Goal: Task Accomplishment & Management: Manage account settings

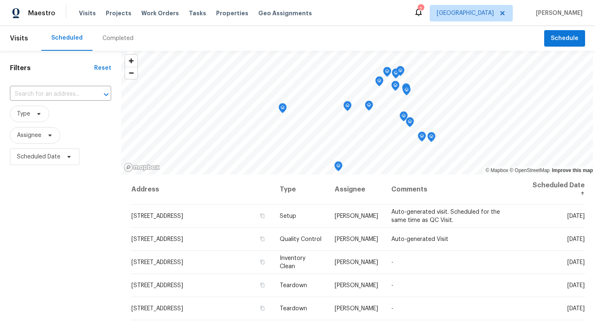
scroll to position [107, 0]
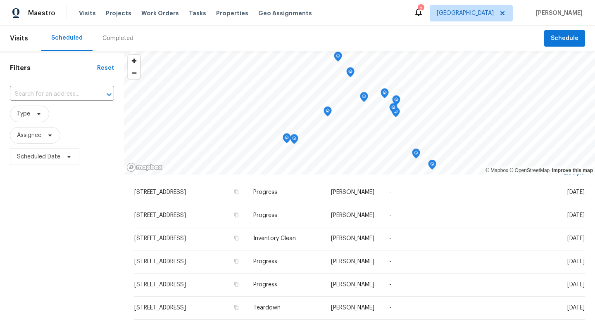
click at [116, 36] on div "Completed" at bounding box center [117, 38] width 31 height 8
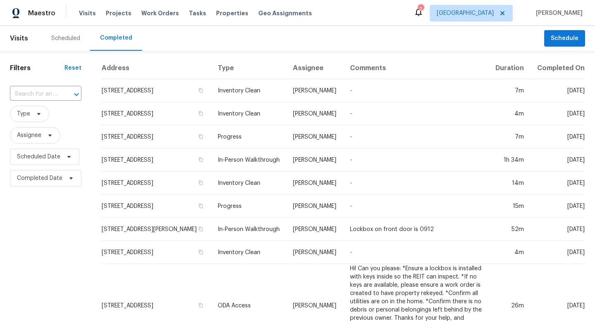
click at [72, 35] on div "Scheduled" at bounding box center [65, 38] width 29 height 8
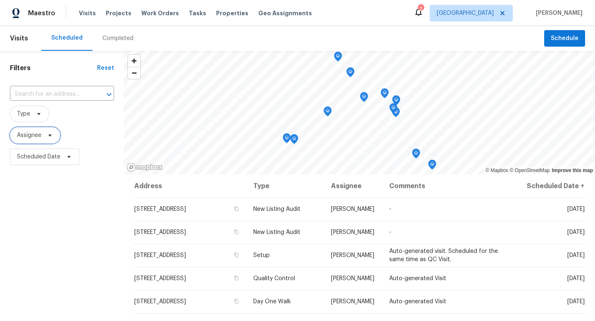
click at [25, 135] on span "Assignee" at bounding box center [29, 135] width 24 height 8
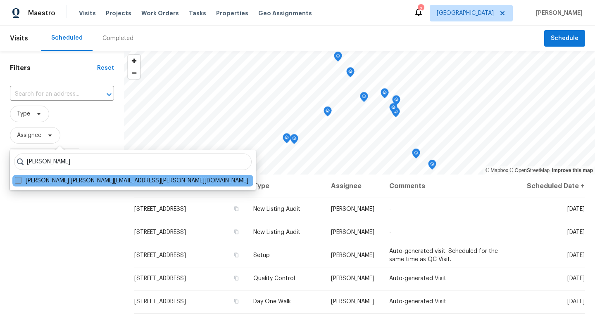
type input "john perkins"
click at [17, 184] on span at bounding box center [18, 180] width 7 height 7
click at [17, 182] on input "John Perkins john.perkins@opendoor.com" at bounding box center [17, 179] width 5 height 5
checkbox input "true"
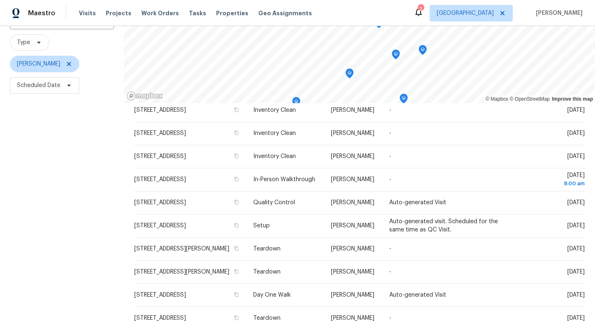
scroll to position [69, 0]
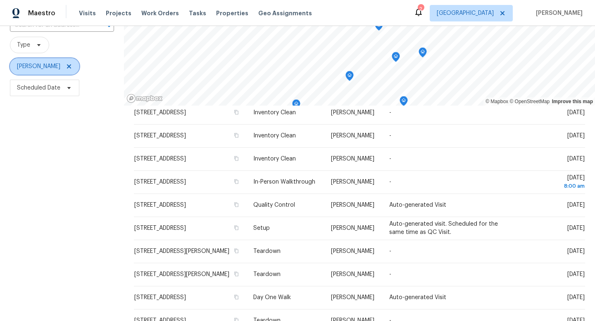
click at [67, 67] on icon at bounding box center [69, 66] width 4 height 4
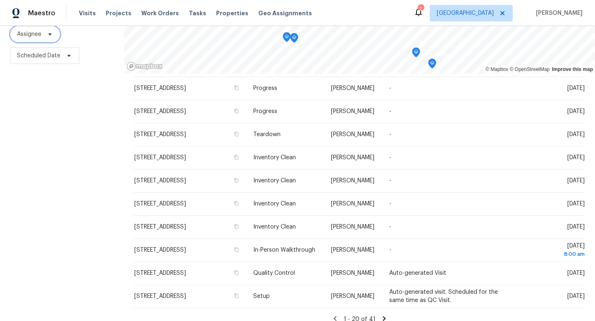
scroll to position [110, 0]
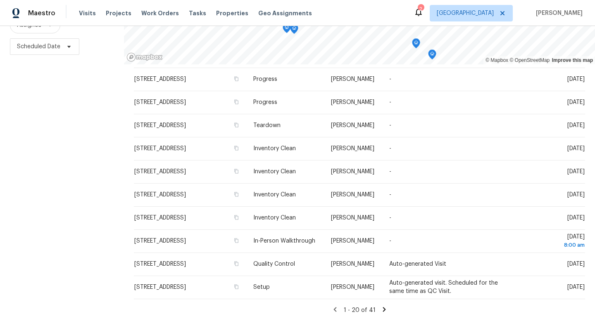
click at [381, 311] on icon at bounding box center [384, 309] width 7 height 7
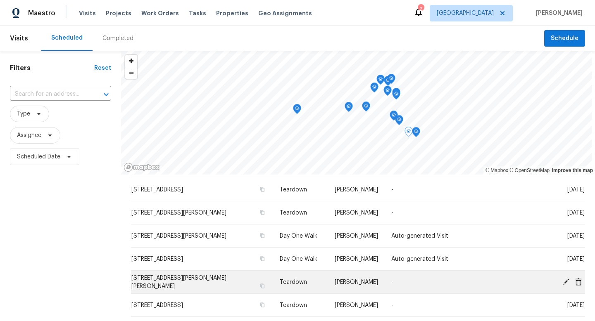
scroll to position [210, 0]
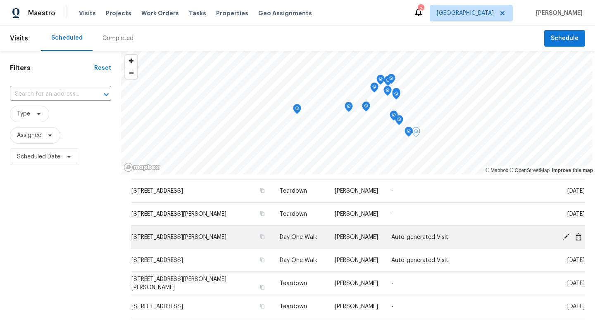
click at [565, 233] on icon at bounding box center [566, 236] width 7 height 7
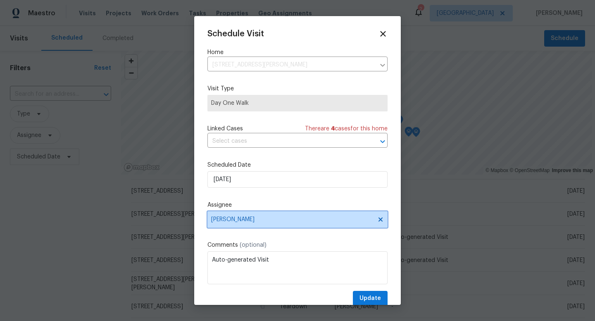
click at [263, 223] on span "[PERSON_NAME]" at bounding box center [292, 220] width 162 height 7
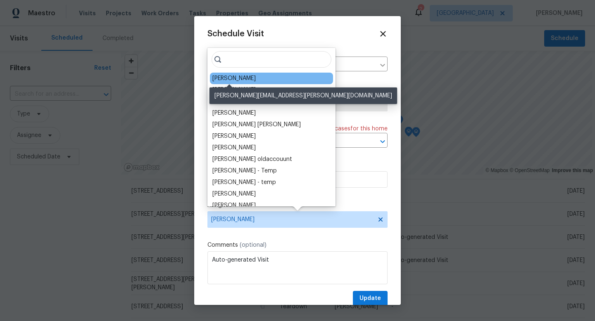
click at [229, 79] on div "[PERSON_NAME]" at bounding box center [233, 78] width 43 height 8
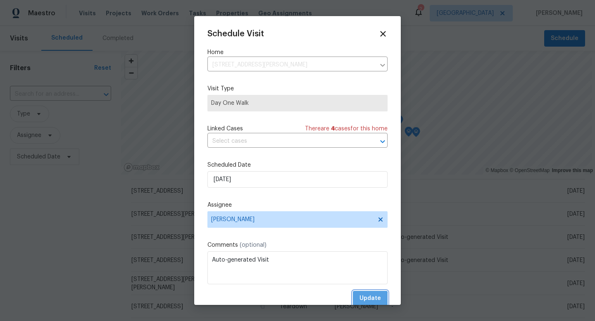
click at [366, 302] on span "Update" at bounding box center [369, 299] width 21 height 10
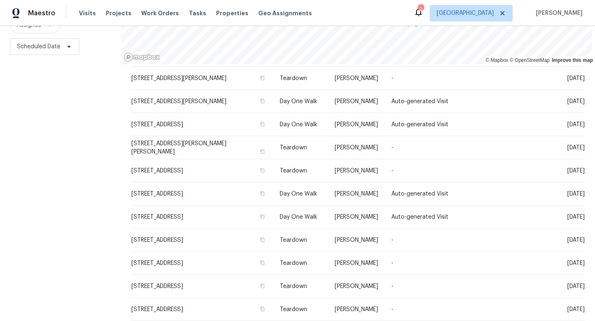
scroll to position [251, 0]
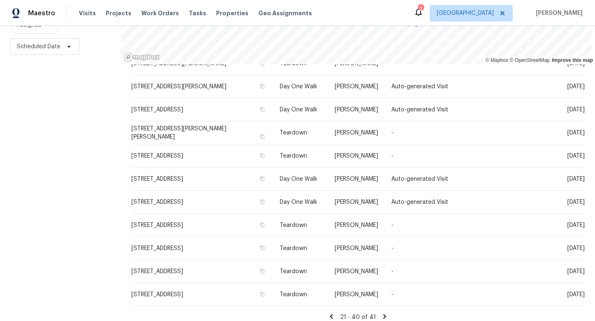
click at [335, 313] on icon at bounding box center [331, 316] width 7 height 7
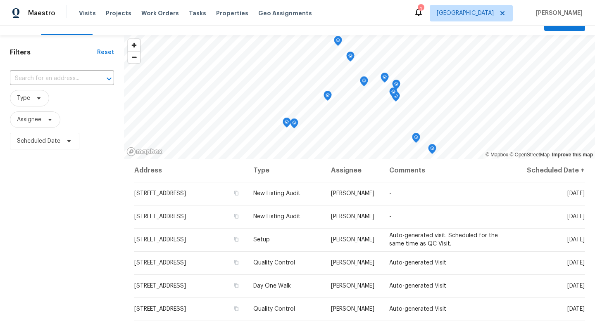
scroll to position [0, 0]
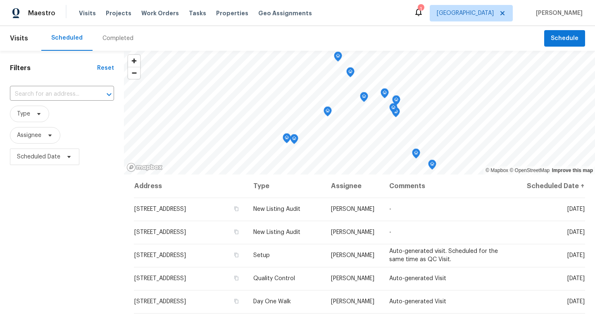
click at [114, 40] on div "Completed" at bounding box center [117, 38] width 31 height 8
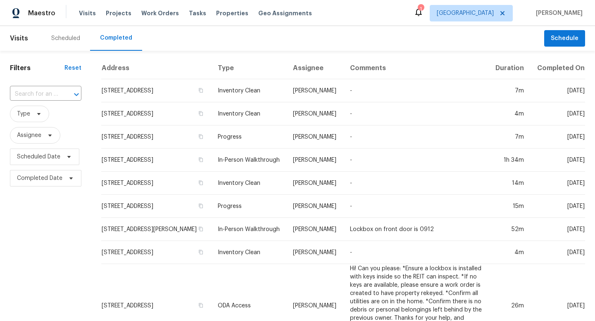
click at [69, 39] on div "Scheduled" at bounding box center [65, 38] width 29 height 8
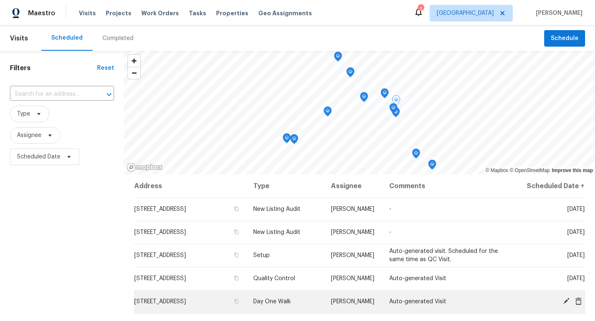
click at [460, 307] on td "Auto-generated Visit" at bounding box center [451, 301] width 136 height 23
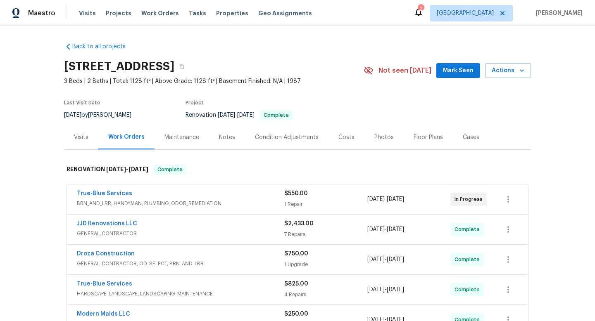
click at [343, 112] on div "Renovation 9/22/2025 - 9/30/2025 Complete" at bounding box center [265, 115] width 159 height 10
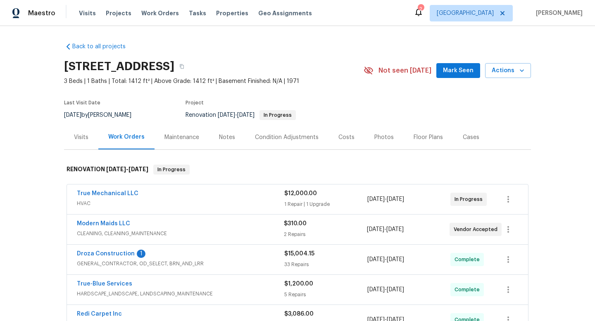
scroll to position [7, 0]
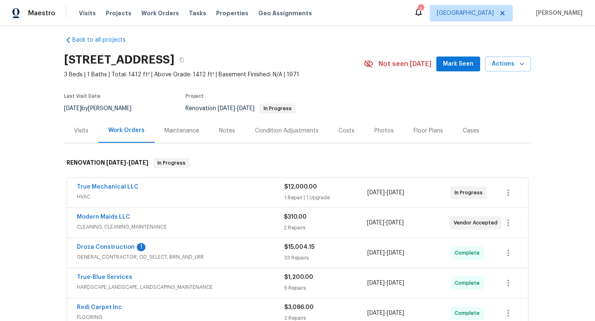
click at [108, 250] on span "Droza Construction" at bounding box center [106, 247] width 58 height 8
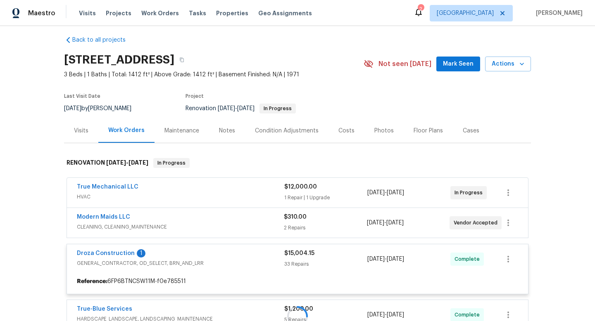
click at [110, 254] on div at bounding box center [297, 317] width 467 height 334
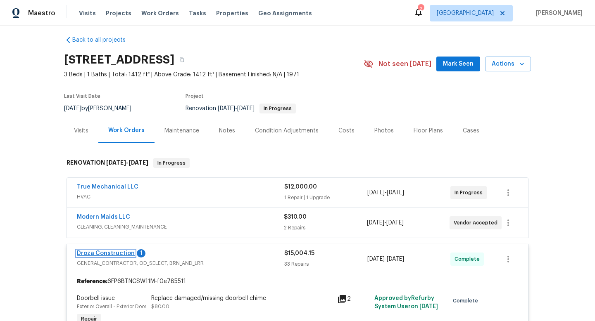
click at [86, 254] on link "Droza Construction" at bounding box center [106, 254] width 58 height 6
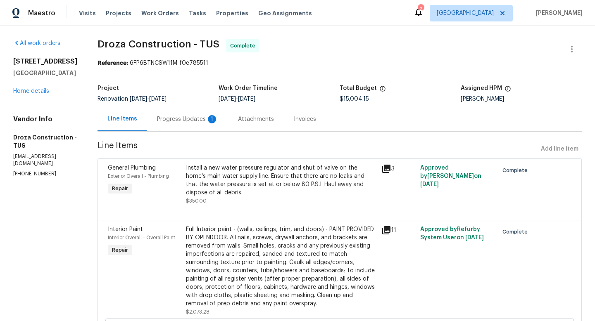
click at [181, 122] on div "Progress Updates 1" at bounding box center [187, 119] width 61 height 8
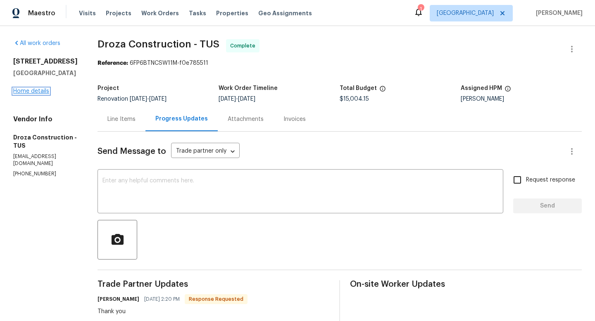
click at [31, 90] on link "Home details" at bounding box center [31, 91] width 36 height 6
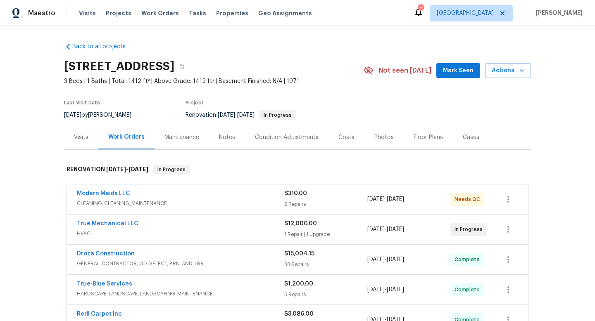
click at [228, 138] on div "Notes" at bounding box center [227, 137] width 16 height 8
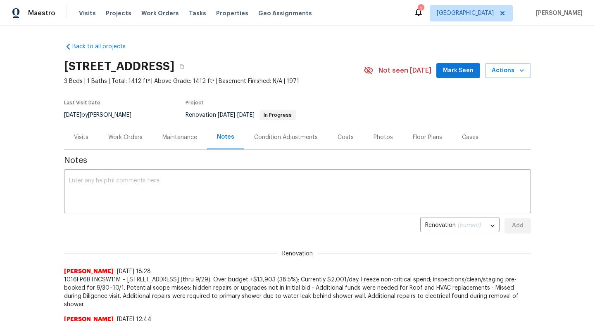
click at [134, 136] on div "Work Orders" at bounding box center [125, 137] width 34 height 8
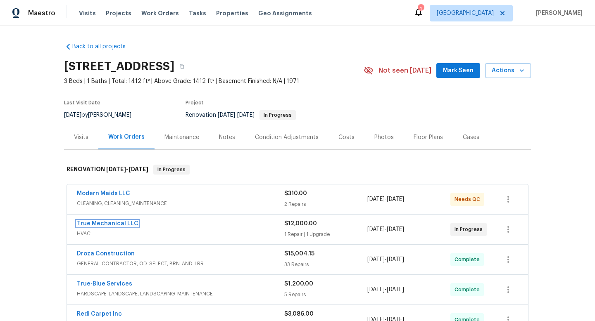
click at [108, 223] on link "True Mechanical LLC" at bounding box center [108, 224] width 62 height 6
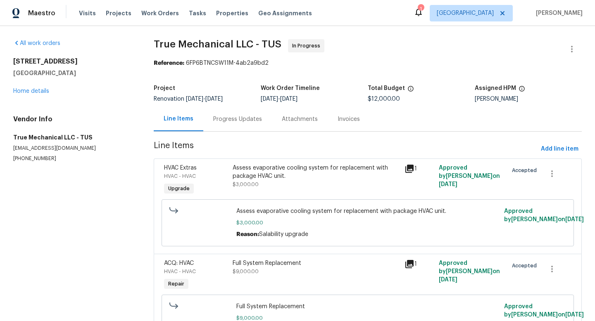
click at [228, 121] on div "Progress Updates" at bounding box center [237, 119] width 49 height 8
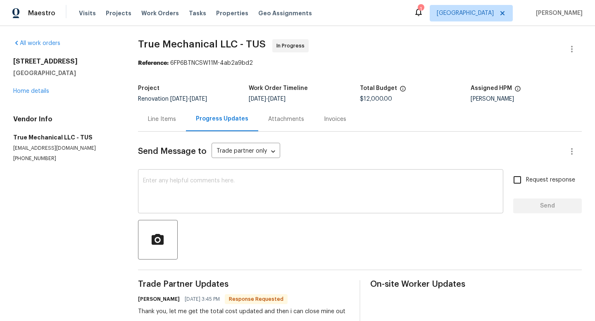
click at [180, 188] on textarea at bounding box center [320, 192] width 355 height 29
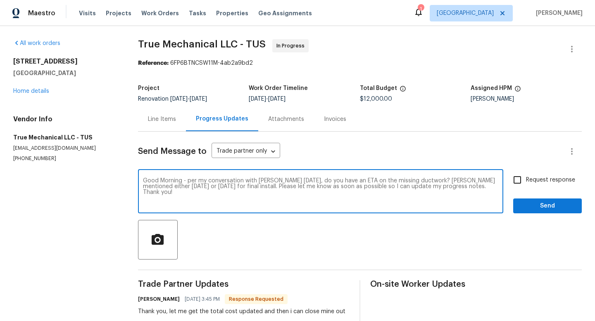
type textarea "Good Morning - per my conversation with Joe on Friday, do you have an ETA on th…"
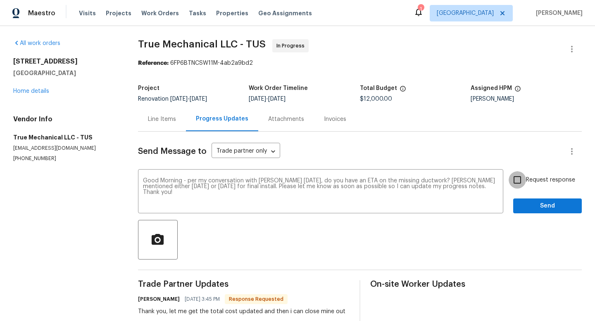
click at [519, 181] on input "Request response" at bounding box center [517, 179] width 17 height 17
checkbox input "true"
click at [540, 205] on span "Send" at bounding box center [547, 206] width 55 height 10
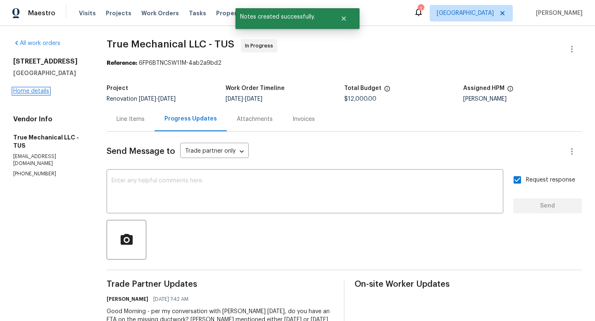
click at [24, 91] on link "Home details" at bounding box center [31, 91] width 36 height 6
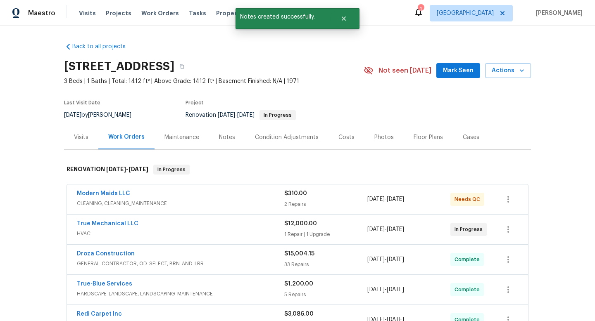
click at [225, 138] on div "Notes" at bounding box center [227, 137] width 16 height 8
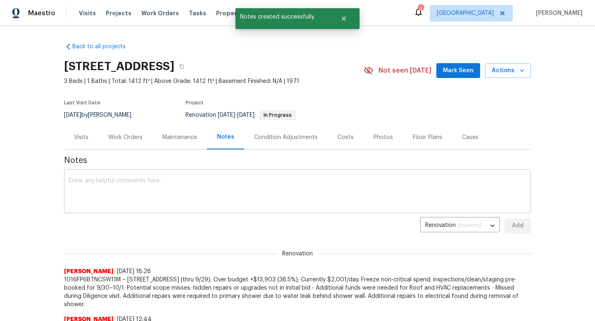
click at [149, 184] on textarea at bounding box center [297, 192] width 457 height 29
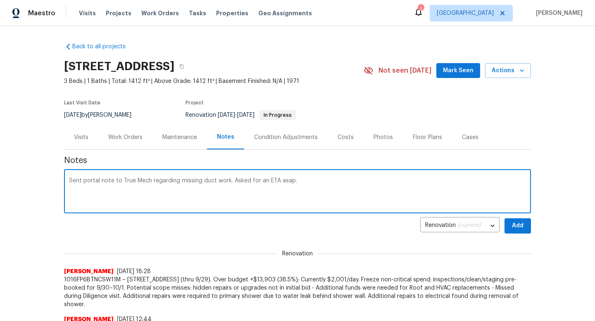
type textarea "Sent portal note to True Mech regarding missing duct work. Asked for an ETA asa…"
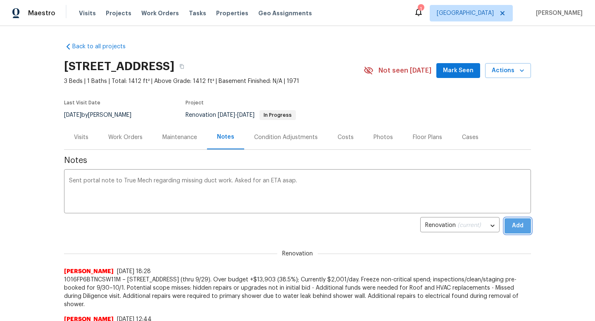
click at [519, 228] on span "Add" at bounding box center [517, 226] width 13 height 10
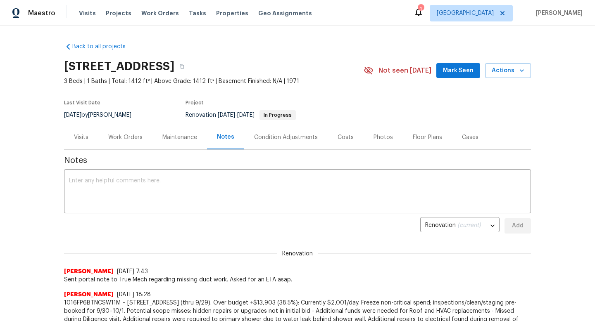
click at [125, 136] on div "Work Orders" at bounding box center [125, 137] width 34 height 8
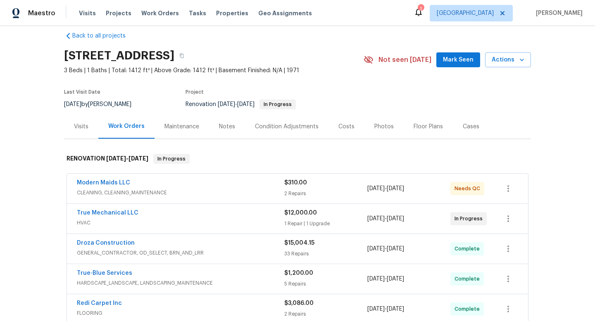
scroll to position [3, 0]
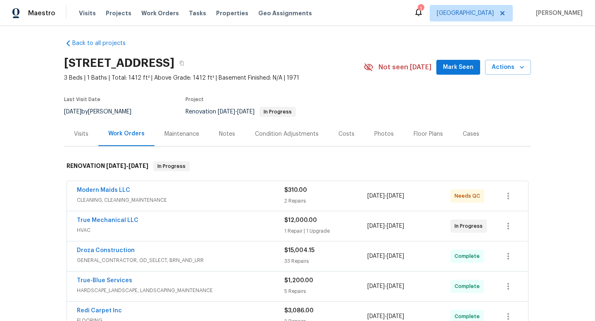
click at [224, 135] on div "Notes" at bounding box center [227, 134] width 16 height 8
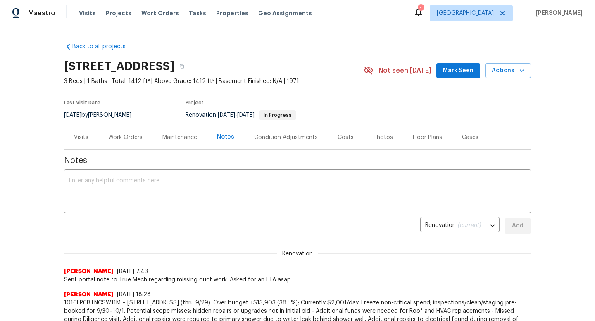
click at [117, 140] on div "Work Orders" at bounding box center [125, 137] width 34 height 8
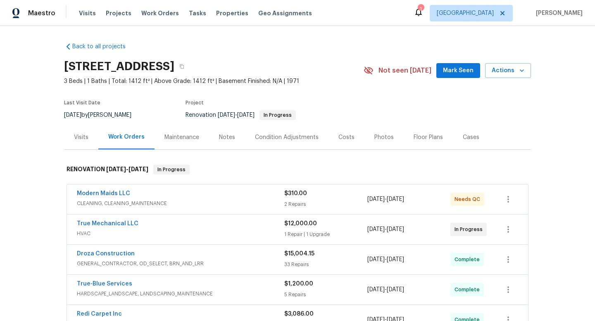
click at [190, 196] on div "Modern Maids LLC" at bounding box center [180, 195] width 207 height 10
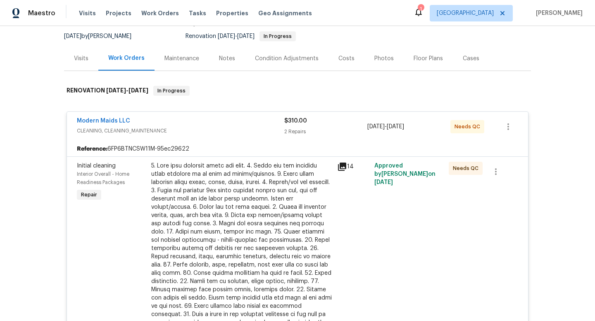
scroll to position [79, 0]
click at [267, 219] on div at bounding box center [241, 253] width 181 height 182
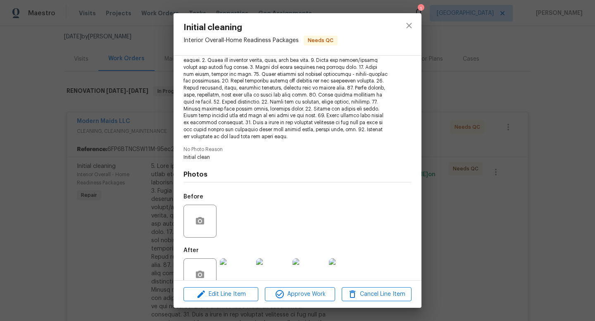
scroll to position [142, 0]
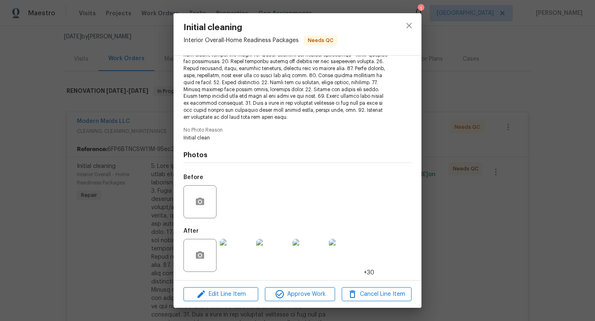
click at [237, 256] on img at bounding box center [236, 255] width 33 height 33
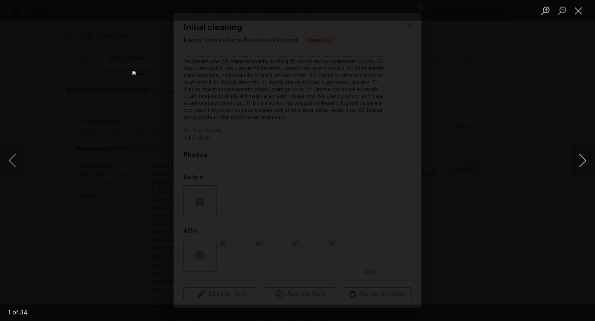
click at [581, 159] on button "Next image" at bounding box center [582, 160] width 25 height 33
click at [576, 158] on button "Next image" at bounding box center [582, 160] width 25 height 33
click at [576, 159] on button "Next image" at bounding box center [582, 160] width 25 height 33
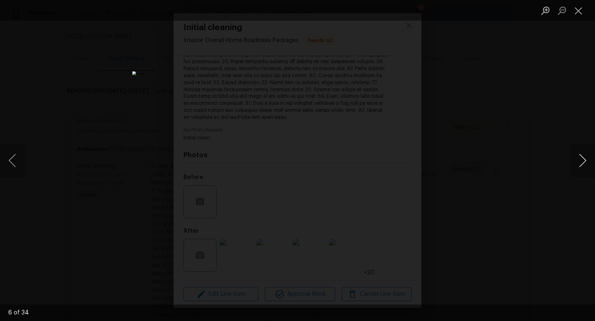
click at [576, 159] on button "Next image" at bounding box center [582, 160] width 25 height 33
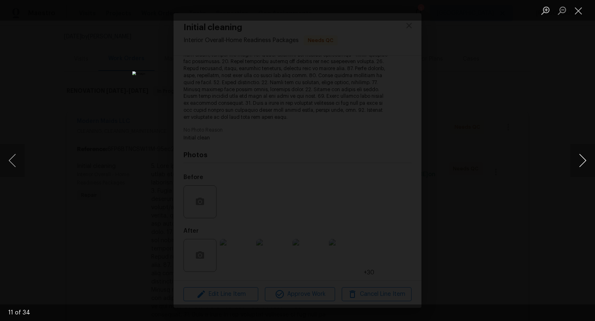
click at [576, 159] on button "Next image" at bounding box center [582, 160] width 25 height 33
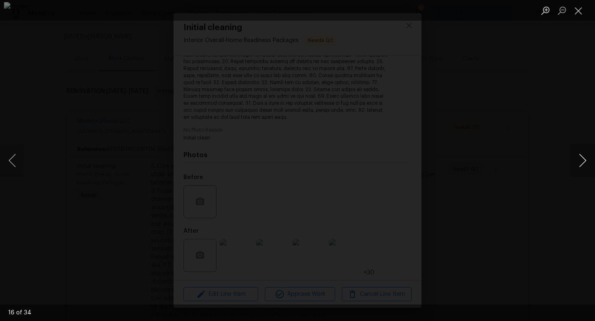
click at [576, 159] on button "Next image" at bounding box center [582, 160] width 25 height 33
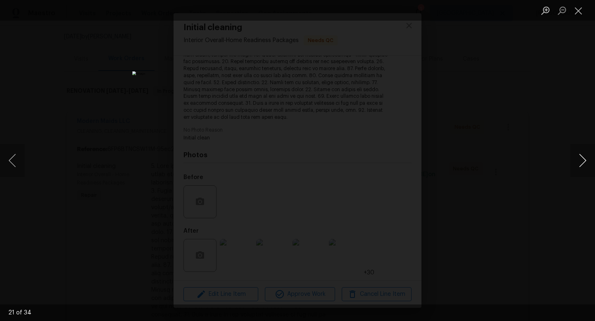
click at [576, 159] on button "Next image" at bounding box center [582, 160] width 25 height 33
click at [17, 166] on button "Previous image" at bounding box center [12, 160] width 25 height 33
click at [579, 161] on button "Next image" at bounding box center [582, 160] width 25 height 33
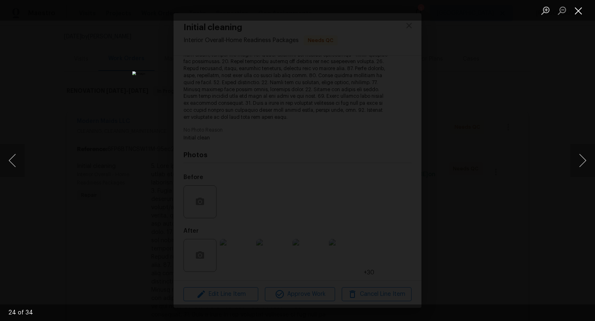
click at [581, 10] on button "Close lightbox" at bounding box center [578, 10] width 17 height 14
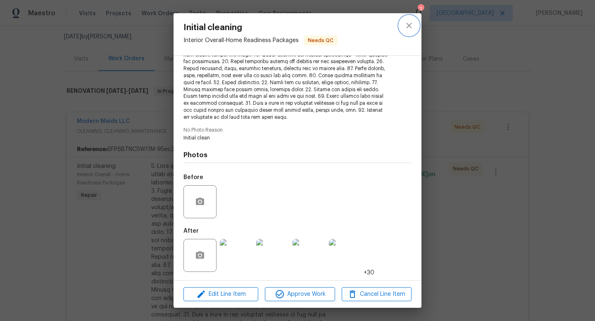
click at [416, 24] on button "close" at bounding box center [409, 26] width 20 height 20
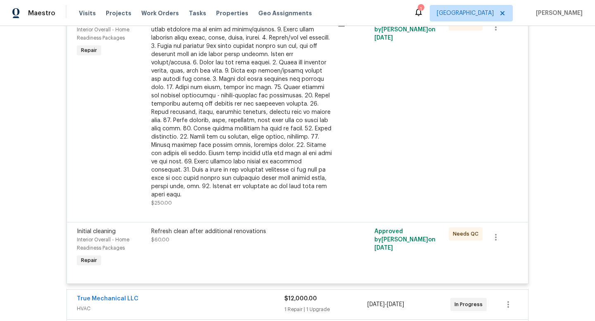
scroll to position [246, 0]
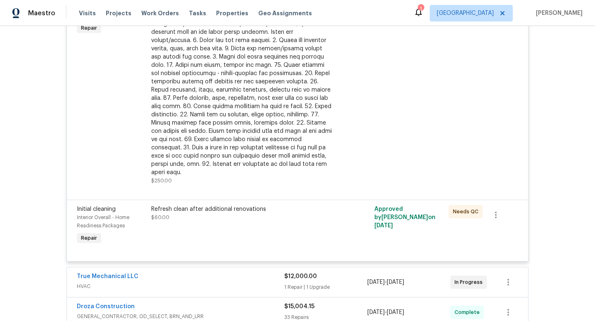
click at [245, 211] on div "Refresh clean after additional renovations $60.00" at bounding box center [241, 213] width 181 height 17
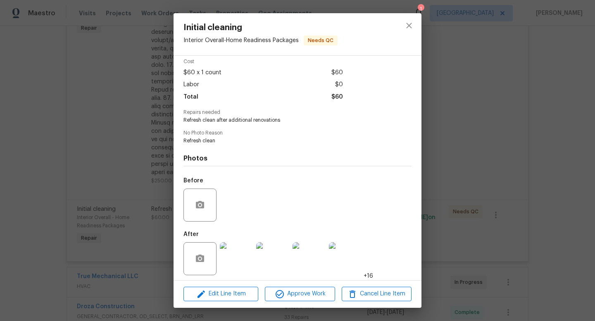
scroll to position [38, 0]
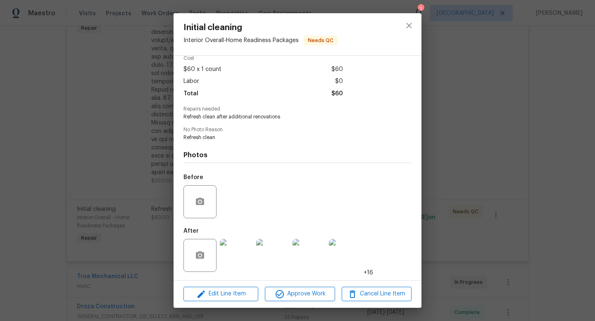
click at [358, 263] on img at bounding box center [345, 255] width 33 height 33
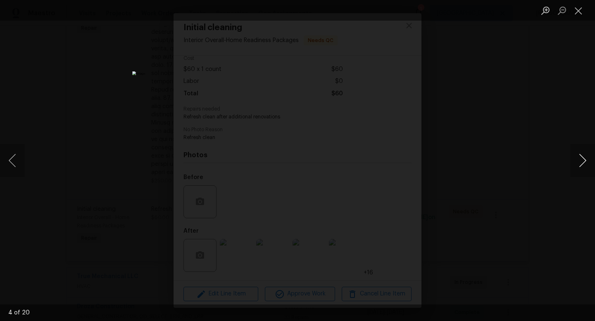
click at [584, 163] on button "Next image" at bounding box center [582, 160] width 25 height 33
click at [583, 162] on button "Next image" at bounding box center [582, 160] width 25 height 33
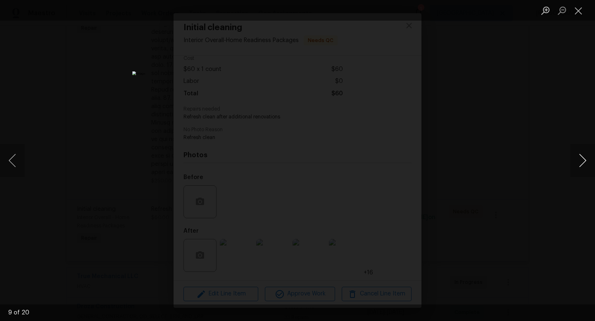
click at [583, 162] on button "Next image" at bounding box center [582, 160] width 25 height 33
click at [582, 12] on button "Close lightbox" at bounding box center [578, 10] width 17 height 14
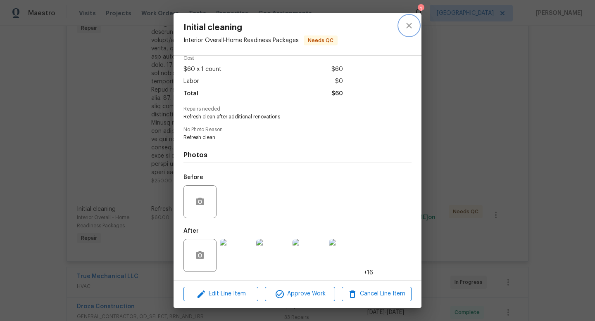
click at [407, 26] on icon "close" at bounding box center [409, 26] width 10 height 10
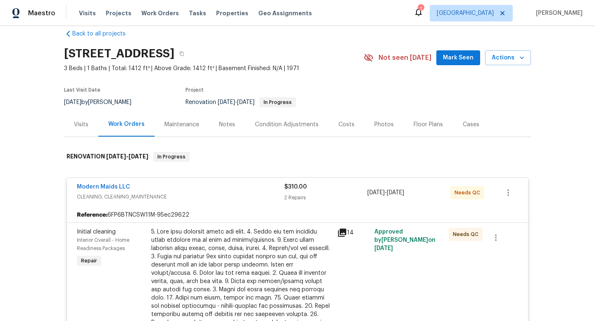
scroll to position [0, 0]
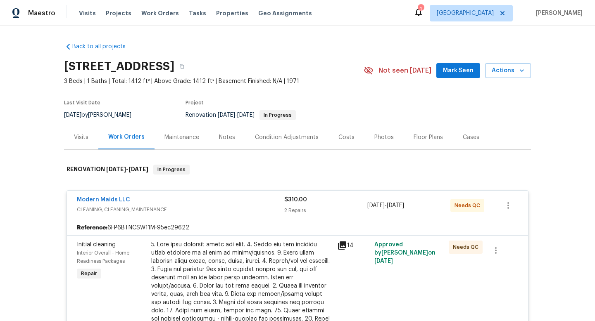
click at [204, 203] on div "Modern Maids LLC" at bounding box center [180, 201] width 207 height 10
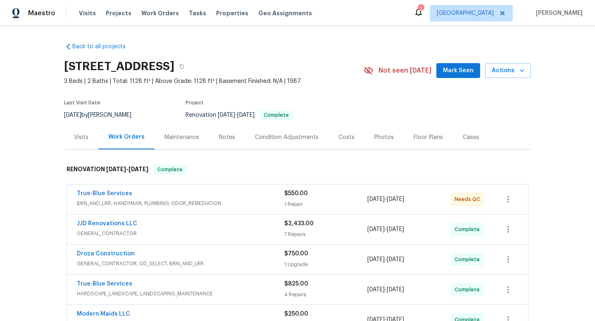
click at [225, 138] on div "Notes" at bounding box center [227, 137] width 16 height 8
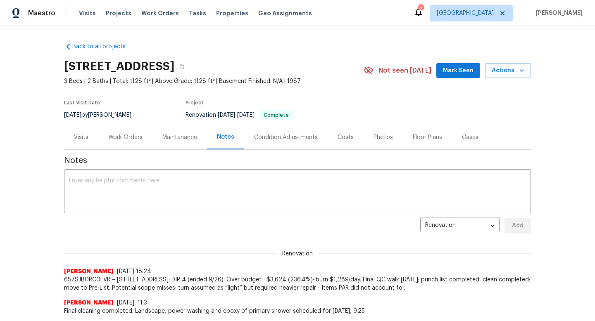
click at [123, 137] on div "Work Orders" at bounding box center [125, 137] width 34 height 8
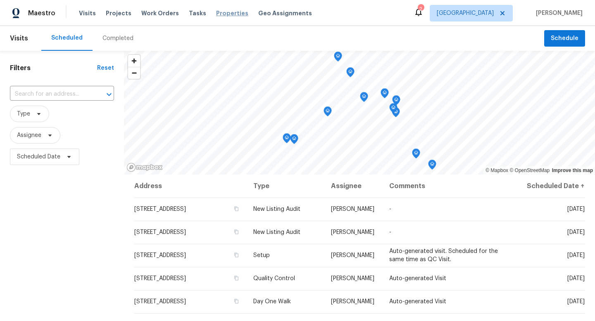
click at [222, 14] on span "Properties" at bounding box center [232, 13] width 32 height 8
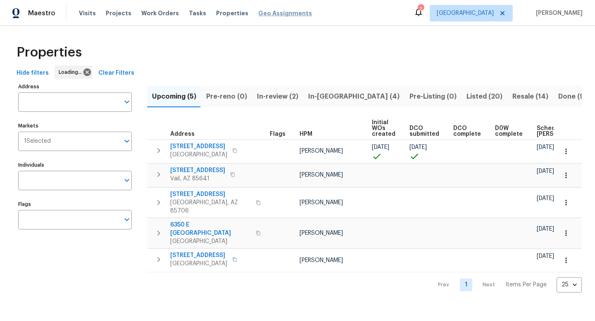
click at [265, 14] on span "Geo Assignments" at bounding box center [285, 13] width 54 height 8
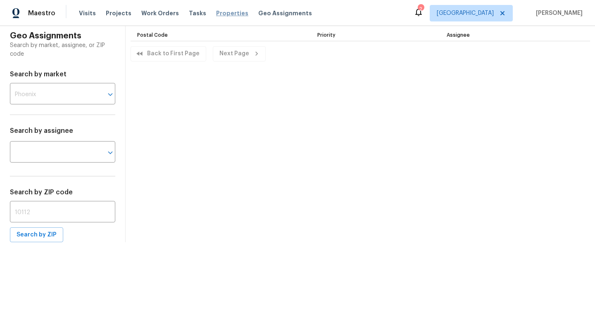
click at [221, 11] on span "Properties" at bounding box center [232, 13] width 32 height 8
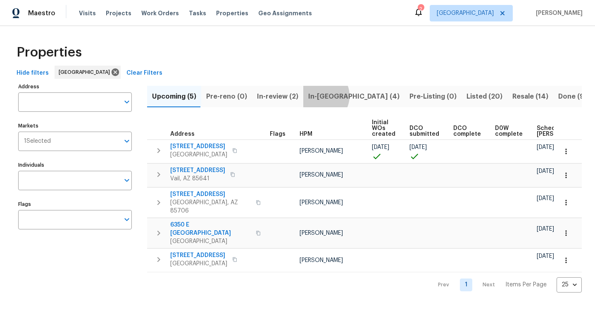
click at [315, 96] on span "In-reno (4)" at bounding box center [353, 97] width 91 height 12
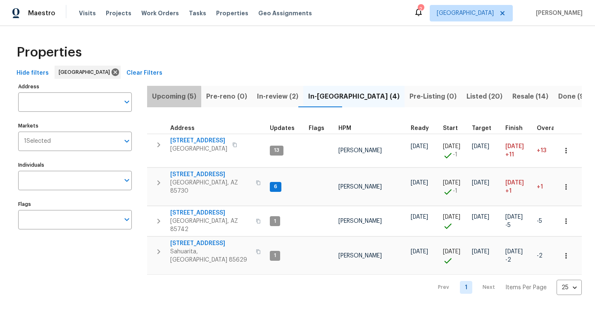
click at [171, 98] on span "Upcoming (5)" at bounding box center [174, 97] width 44 height 12
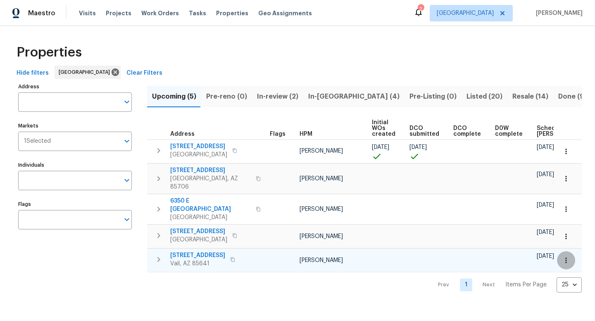
click at [567, 257] on icon "button" at bounding box center [566, 261] width 8 height 8
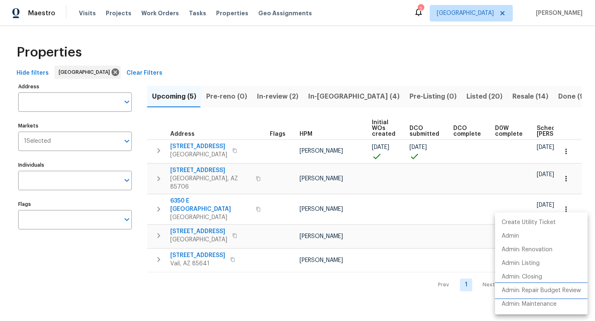
click at [553, 292] on p "Admin: Repair Budget Review" at bounding box center [541, 291] width 79 height 9
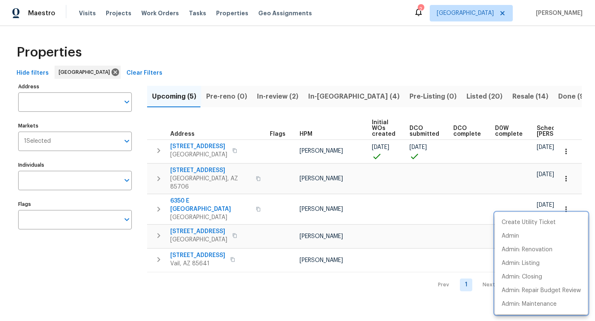
drag, startPoint x: 285, startPoint y: 276, endPoint x: 276, endPoint y: 276, distance: 8.7
click at [285, 276] on div at bounding box center [297, 160] width 595 height 321
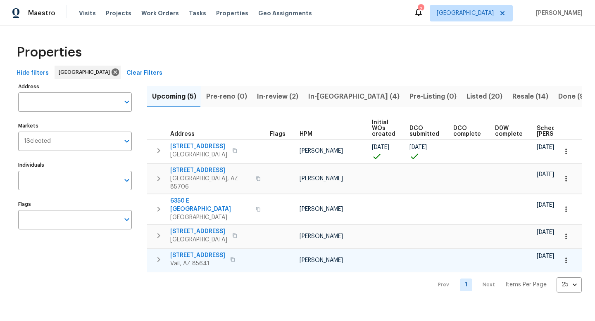
click at [196, 252] on span "10424 S Painted Mare Dr" at bounding box center [197, 256] width 55 height 8
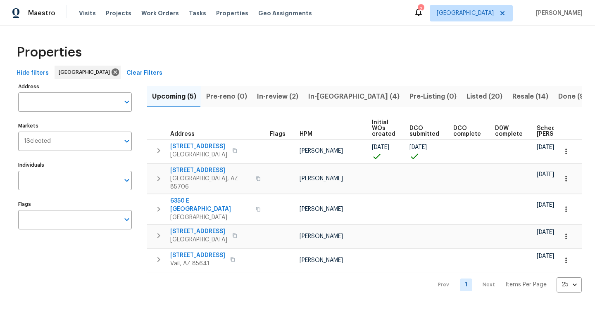
click at [248, 64] on div "Properties" at bounding box center [297, 52] width 569 height 26
click at [221, 17] on span "Properties" at bounding box center [232, 13] width 32 height 8
click at [512, 97] on span "Resale (14)" at bounding box center [530, 97] width 36 height 12
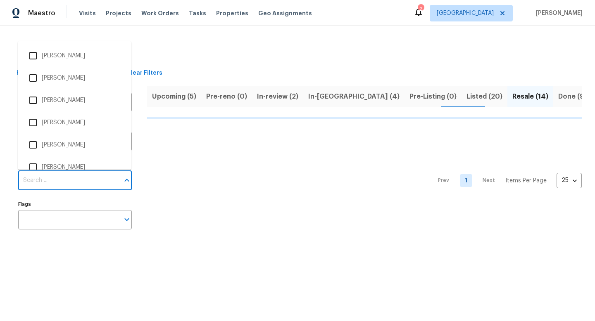
click at [74, 183] on input "Individuals" at bounding box center [68, 180] width 101 height 19
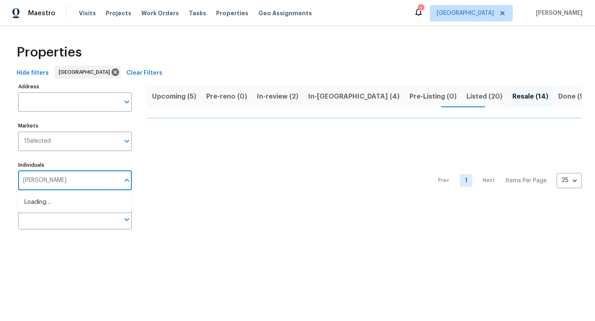
type input "john perkins"
click at [34, 205] on input "checkbox" at bounding box center [32, 206] width 17 height 17
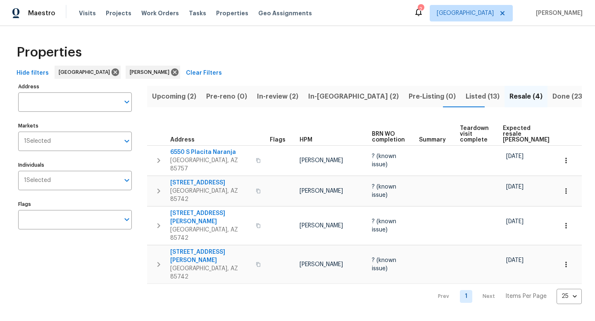
click at [466, 97] on span "Listed (13)" at bounding box center [483, 97] width 34 height 12
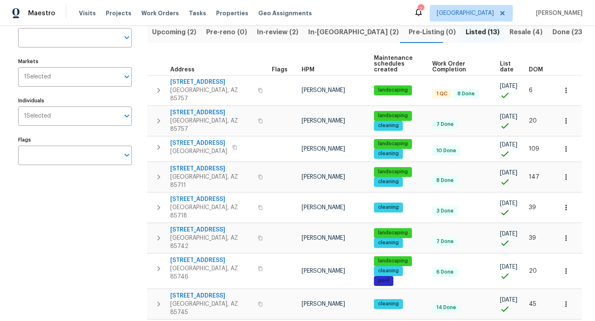
scroll to position [65, 0]
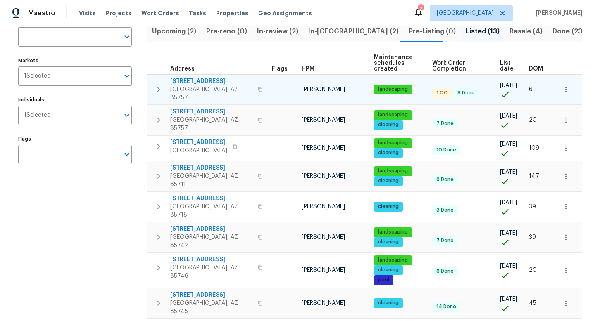
click at [245, 84] on div "7501 W Teton Rd Tucson, AZ 85757" at bounding box center [217, 89] width 95 height 25
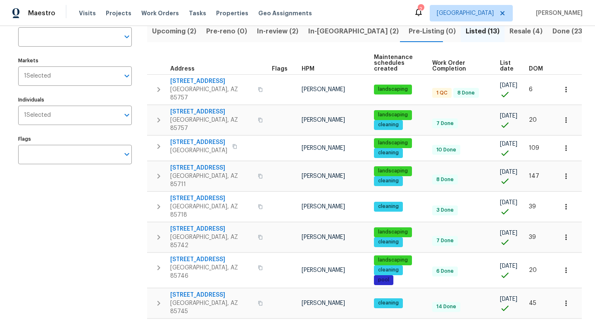
click at [538, 70] on span "DOM" at bounding box center [536, 69] width 14 height 6
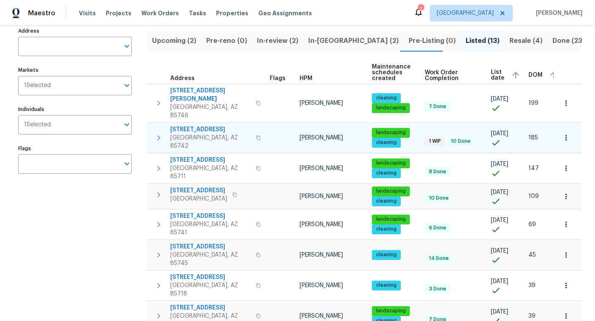
scroll to position [50, 0]
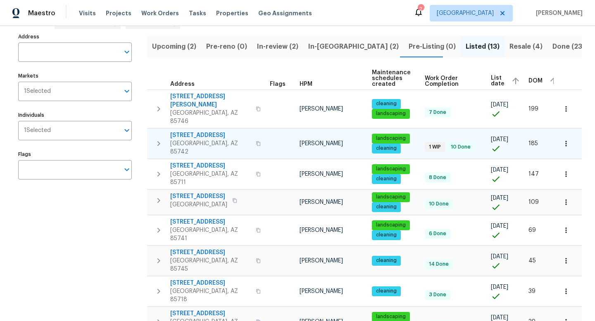
click at [262, 131] on div "3522 W Ringtail Den Way Tucson, AZ 85742" at bounding box center [216, 143] width 93 height 25
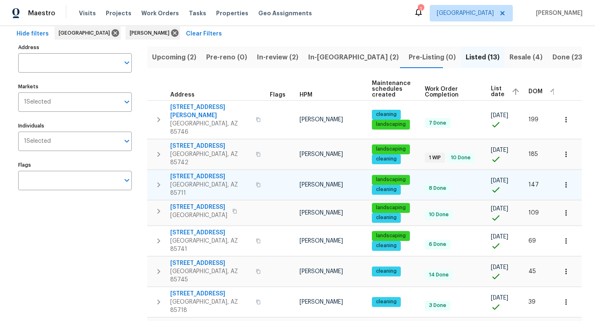
scroll to position [36, 0]
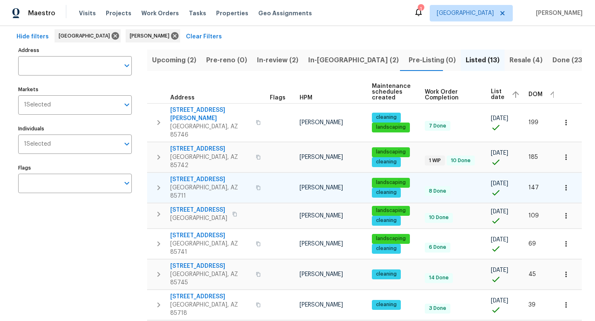
click at [567, 184] on icon "button" at bounding box center [566, 188] width 8 height 8
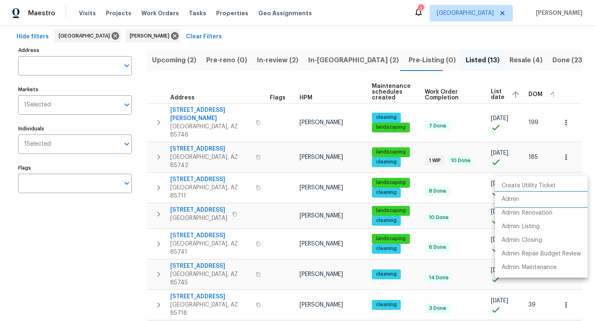
click at [503, 199] on p "Admin" at bounding box center [510, 199] width 17 height 9
click at [404, 34] on div at bounding box center [297, 160] width 595 height 321
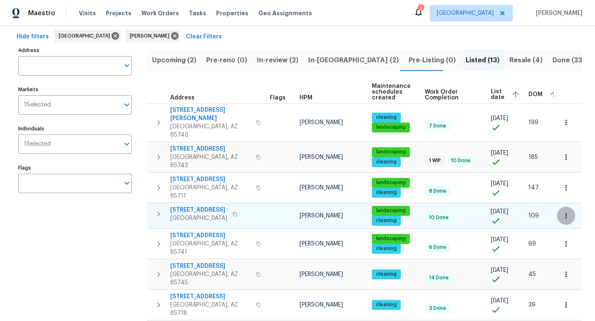
click at [568, 212] on icon "button" at bounding box center [566, 216] width 8 height 8
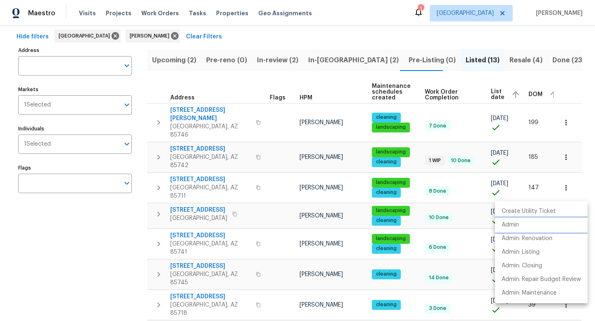
click at [515, 224] on p "Admin" at bounding box center [510, 225] width 17 height 9
click at [249, 74] on div at bounding box center [297, 160] width 595 height 321
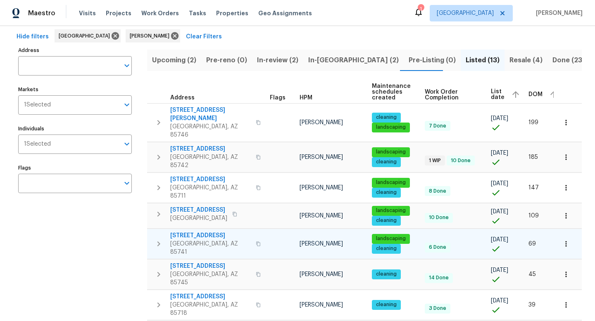
click at [566, 240] on icon "button" at bounding box center [566, 244] width 8 height 8
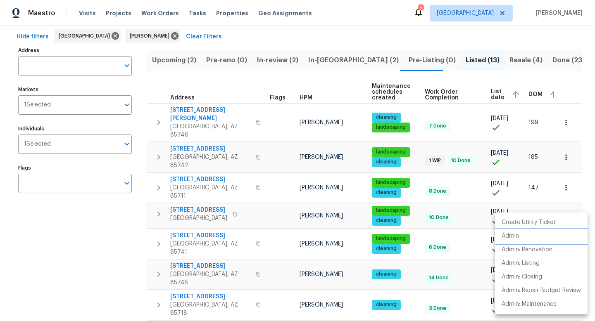
click at [517, 237] on p "Admin" at bounding box center [510, 236] width 17 height 9
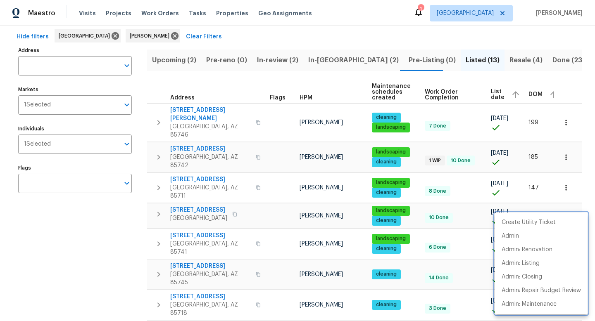
click at [119, 237] on div at bounding box center [297, 160] width 595 height 321
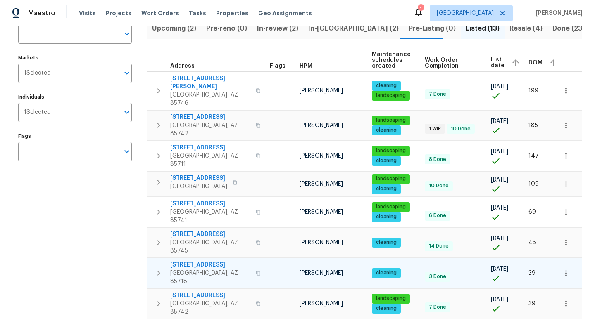
scroll to position [70, 0]
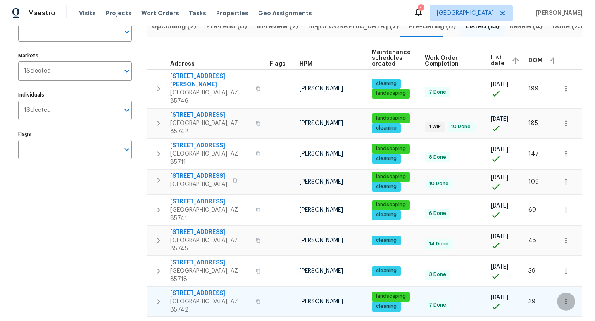
click at [566, 299] on icon "button" at bounding box center [565, 301] width 1 height 5
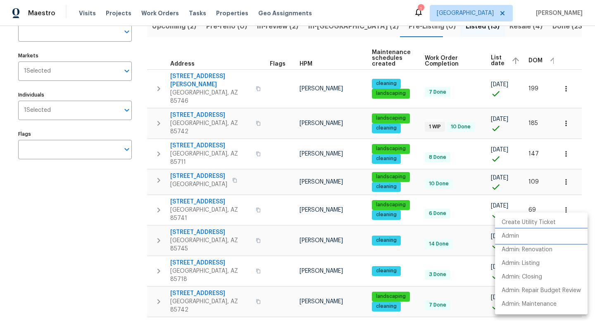
click at [517, 238] on p "Admin" at bounding box center [510, 236] width 17 height 9
click at [94, 245] on div at bounding box center [297, 160] width 595 height 321
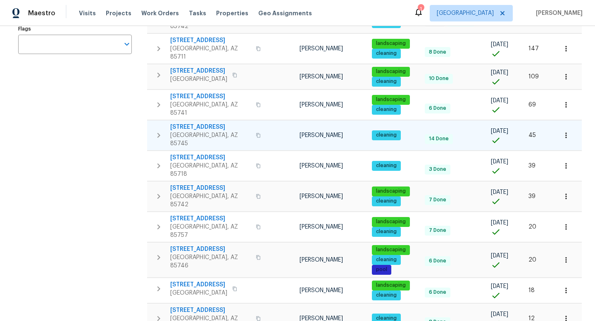
scroll to position [176, 0]
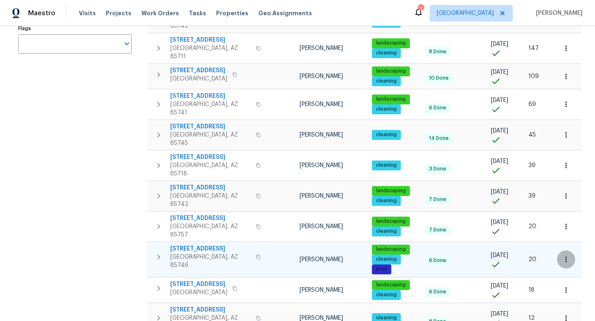
click at [565, 256] on icon "button" at bounding box center [566, 260] width 8 height 8
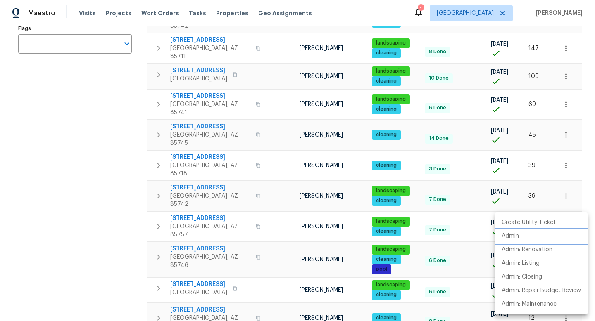
click at [508, 237] on p "Admin" at bounding box center [510, 236] width 17 height 9
click at [109, 229] on div at bounding box center [297, 160] width 595 height 321
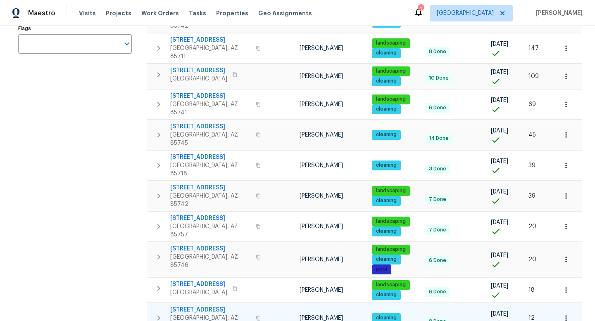
click at [567, 314] on icon "button" at bounding box center [566, 318] width 8 height 8
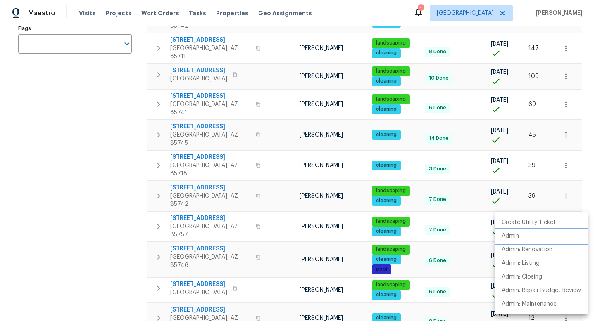
click at [515, 235] on p "Admin" at bounding box center [510, 236] width 17 height 9
click at [100, 111] on div at bounding box center [297, 160] width 595 height 321
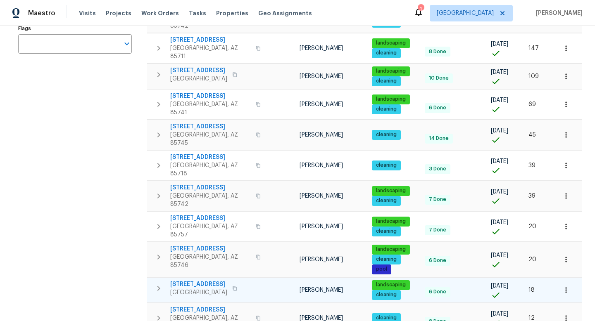
click at [568, 286] on icon "button" at bounding box center [566, 290] width 8 height 8
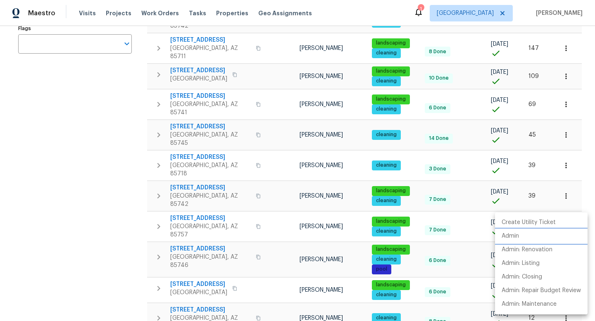
click at [518, 238] on p "Admin" at bounding box center [510, 236] width 17 height 9
click at [94, 171] on div at bounding box center [297, 160] width 595 height 321
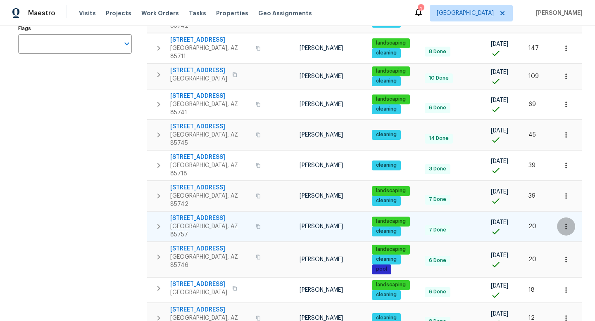
click at [566, 223] on icon "button" at bounding box center [566, 227] width 8 height 8
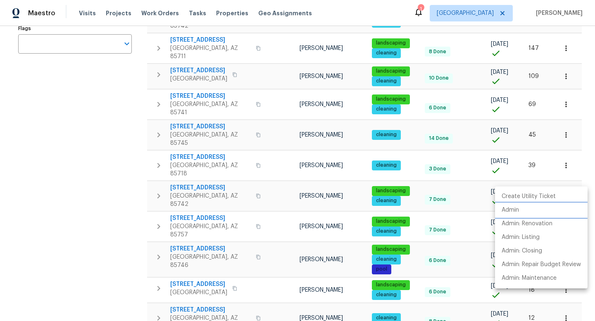
click at [516, 211] on p "Admin" at bounding box center [510, 210] width 17 height 9
click at [119, 129] on div at bounding box center [297, 160] width 595 height 321
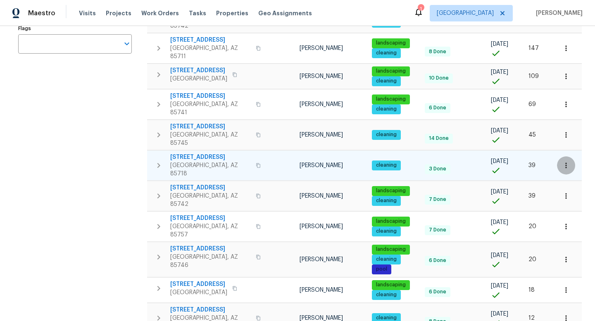
click at [566, 163] on icon "button" at bounding box center [565, 165] width 1 height 5
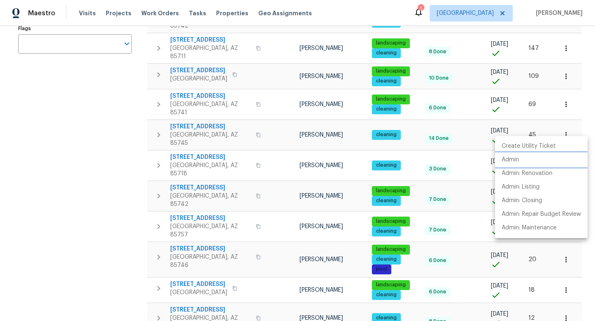
click at [507, 164] on p "Admin" at bounding box center [510, 160] width 17 height 9
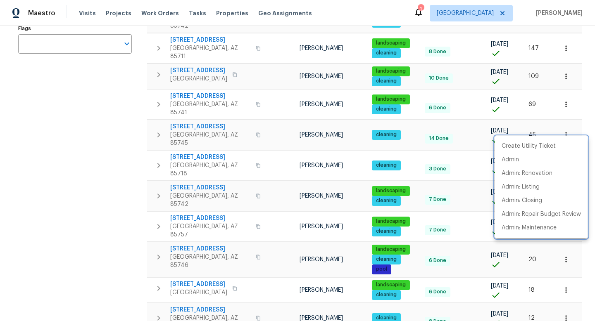
click at [113, 162] on div at bounding box center [297, 160] width 595 height 321
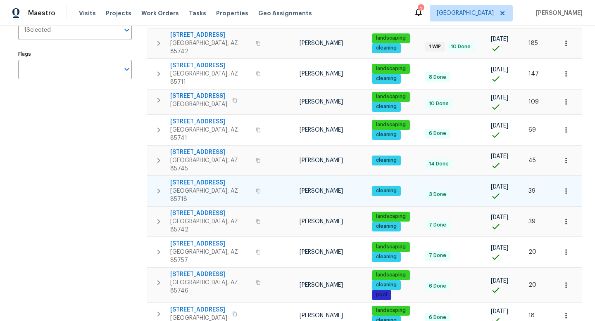
scroll to position [150, 0]
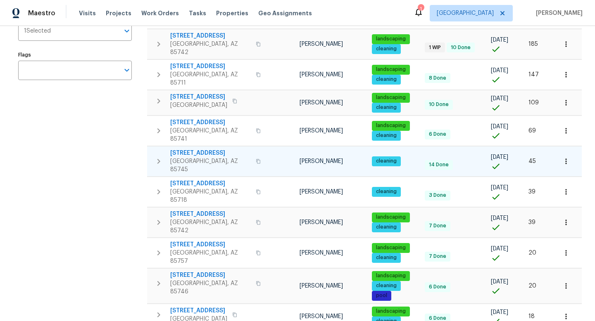
click at [568, 157] on icon "button" at bounding box center [566, 161] width 8 height 8
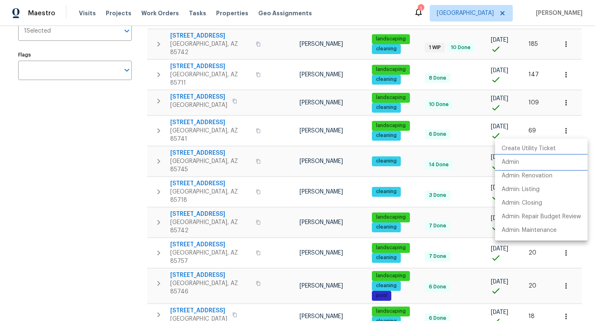
click at [518, 162] on p "Admin" at bounding box center [510, 162] width 17 height 9
click at [131, 168] on div at bounding box center [297, 160] width 595 height 321
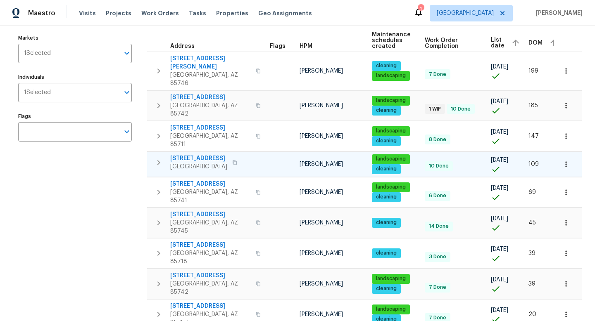
scroll to position [80, 0]
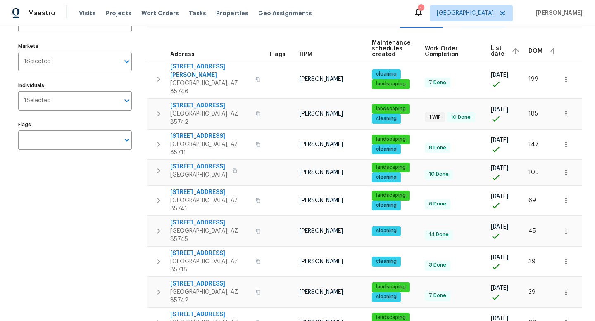
click at [423, 16] on icon at bounding box center [419, 12] width 10 height 10
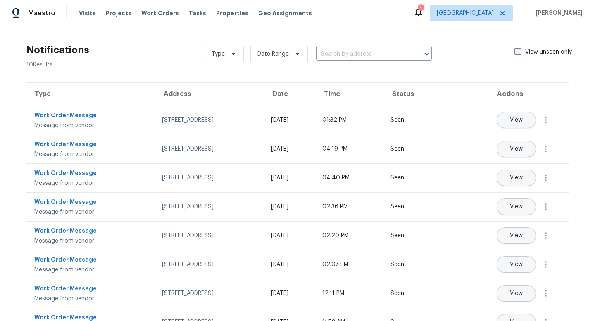
click at [520, 52] on label "View unseen only" at bounding box center [547, 52] width 67 height 8
click at [520, 52] on input "View unseen only" at bounding box center [516, 50] width 5 height 5
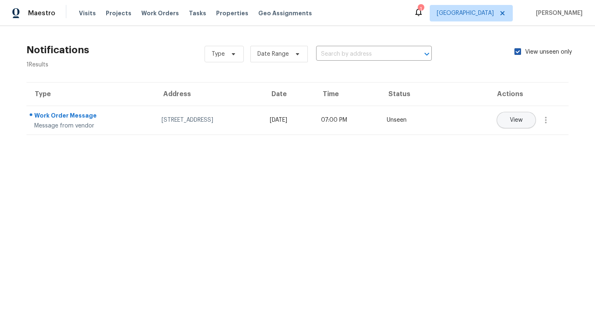
click at [520, 52] on span at bounding box center [517, 51] width 7 height 7
click at [520, 52] on input "View unseen only" at bounding box center [516, 50] width 5 height 5
checkbox input "false"
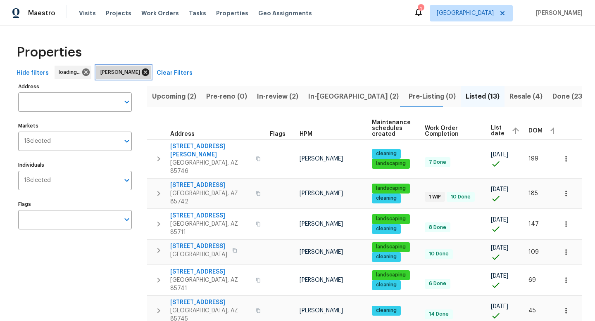
click at [142, 74] on icon at bounding box center [145, 72] width 7 height 7
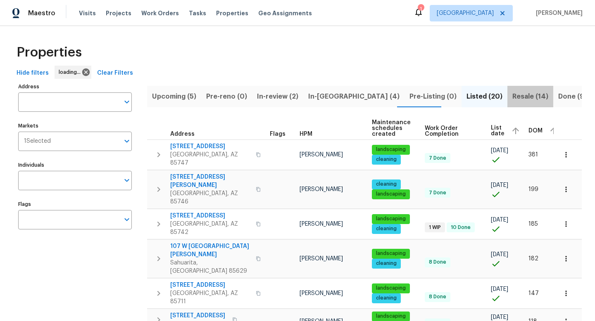
click at [512, 97] on span "Resale (14)" at bounding box center [530, 97] width 36 height 12
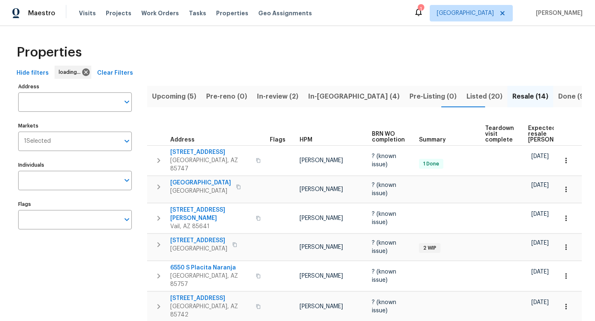
click at [535, 128] on span "Expected resale COE" at bounding box center [551, 134] width 47 height 17
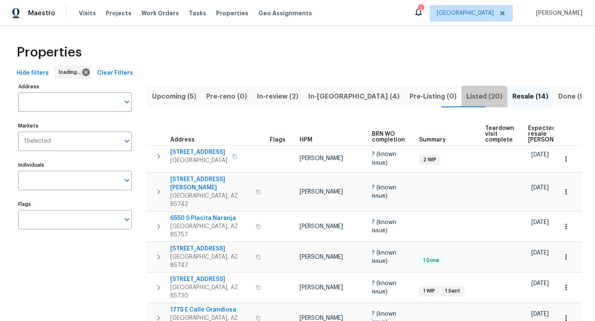
click at [466, 98] on span "Listed (20)" at bounding box center [484, 97] width 36 height 12
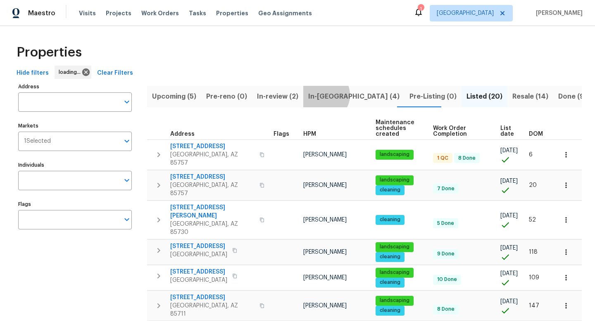
click at [319, 95] on span "In-reno (4)" at bounding box center [353, 97] width 91 height 12
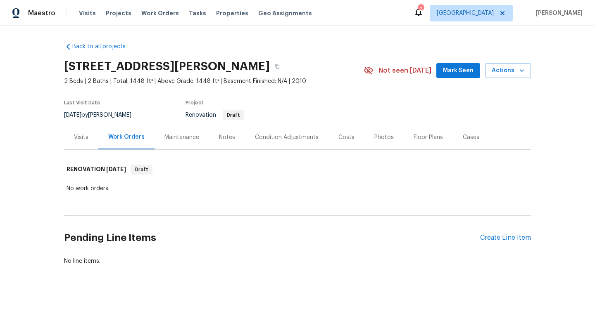
click at [347, 140] on div "Costs" at bounding box center [346, 137] width 16 height 8
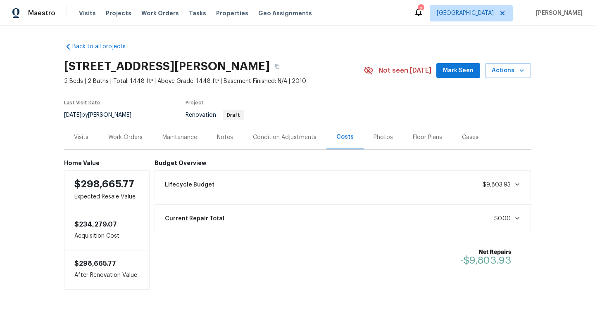
click at [517, 185] on icon at bounding box center [517, 184] width 4 height 2
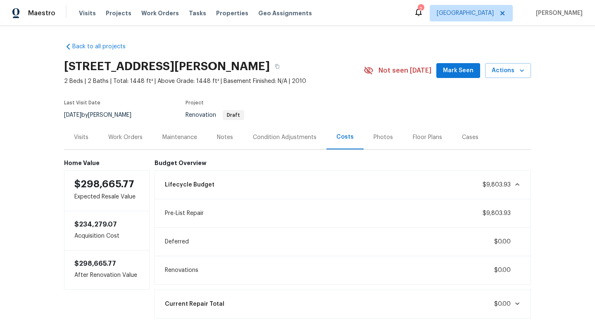
click at [284, 136] on div "Condition Adjustments" at bounding box center [285, 137] width 64 height 8
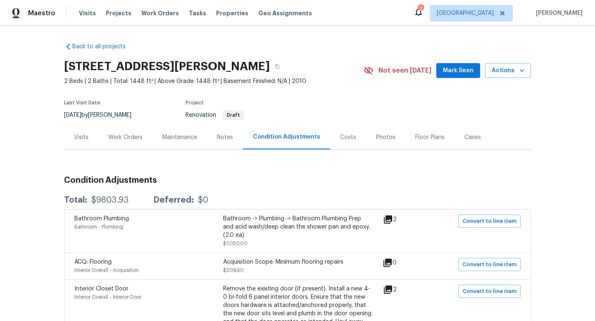
click at [350, 138] on div "Costs" at bounding box center [348, 137] width 16 height 8
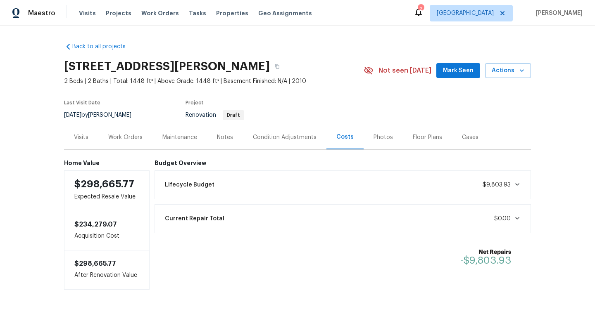
click at [519, 183] on icon at bounding box center [517, 184] width 4 height 2
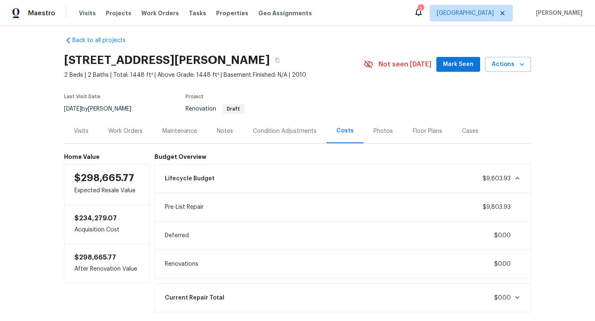
scroll to position [1, 0]
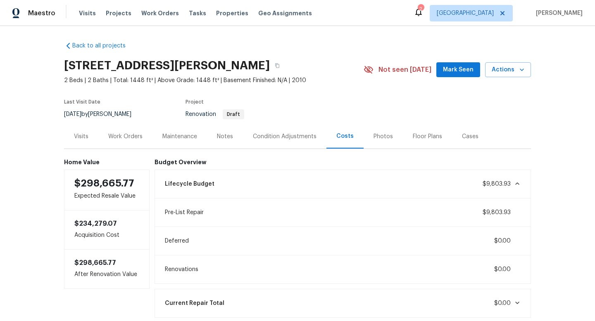
click at [287, 130] on div "Condition Adjustments" at bounding box center [284, 136] width 83 height 24
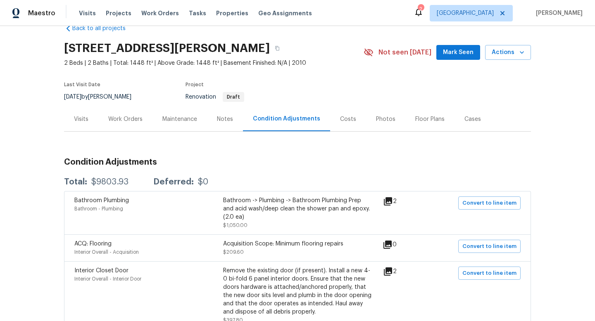
scroll to position [17, 0]
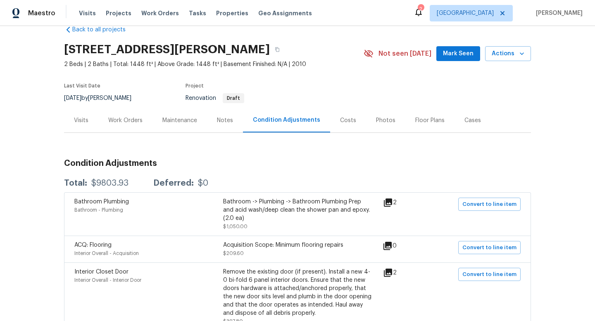
click at [81, 120] on div "Visits" at bounding box center [81, 121] width 14 height 8
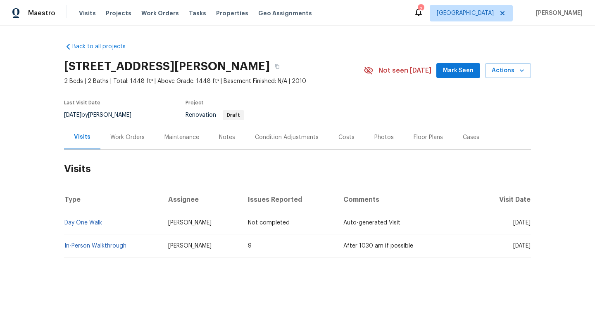
click at [127, 140] on div "Work Orders" at bounding box center [127, 137] width 34 height 8
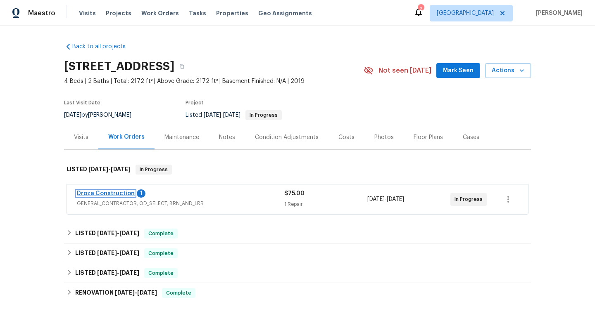
click at [94, 192] on link "Droza Construction" at bounding box center [106, 194] width 58 height 6
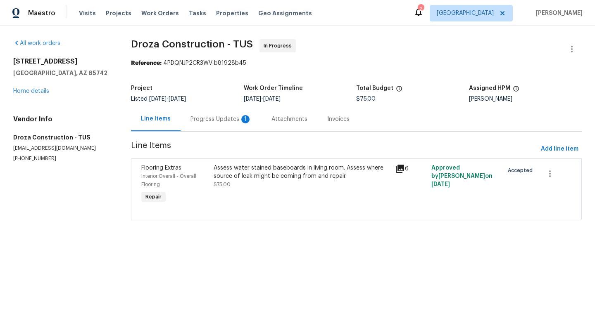
click at [209, 122] on div "Progress Updates 1" at bounding box center [220, 119] width 61 height 8
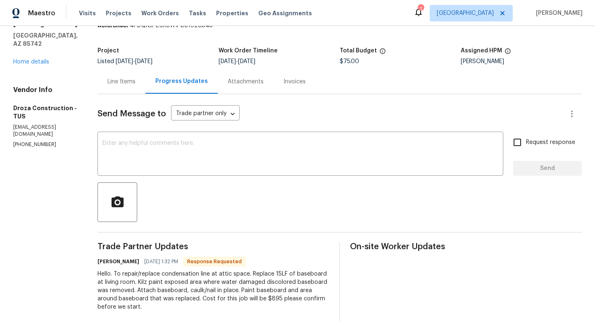
scroll to position [33, 0]
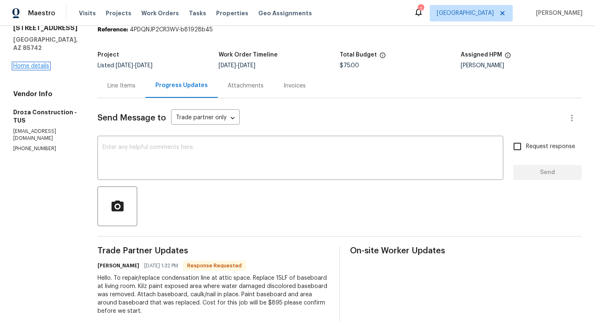
click at [36, 65] on link "Home details" at bounding box center [31, 66] width 36 height 6
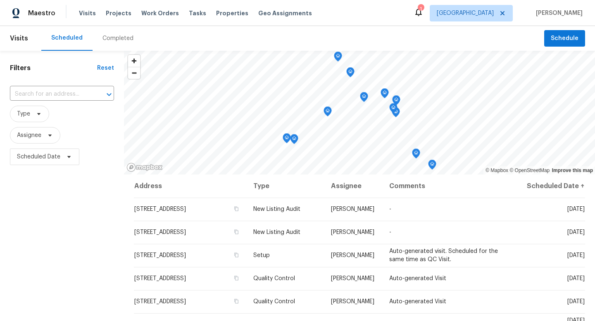
click at [112, 37] on div "Completed" at bounding box center [117, 38] width 31 height 8
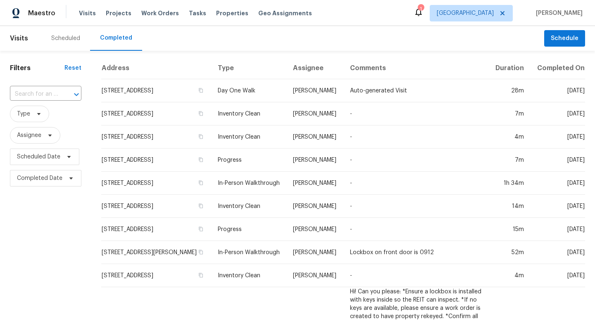
click at [54, 37] on div "Scheduled" at bounding box center [65, 38] width 29 height 8
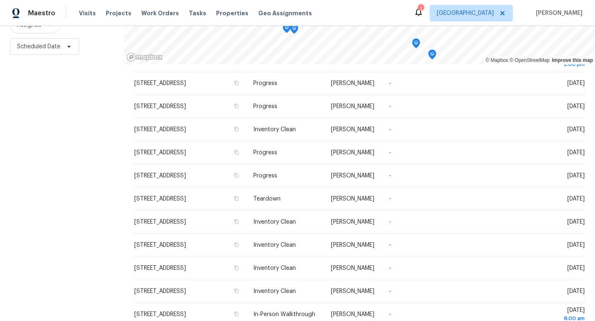
scroll to position [155, 0]
